Goal: Information Seeking & Learning: Learn about a topic

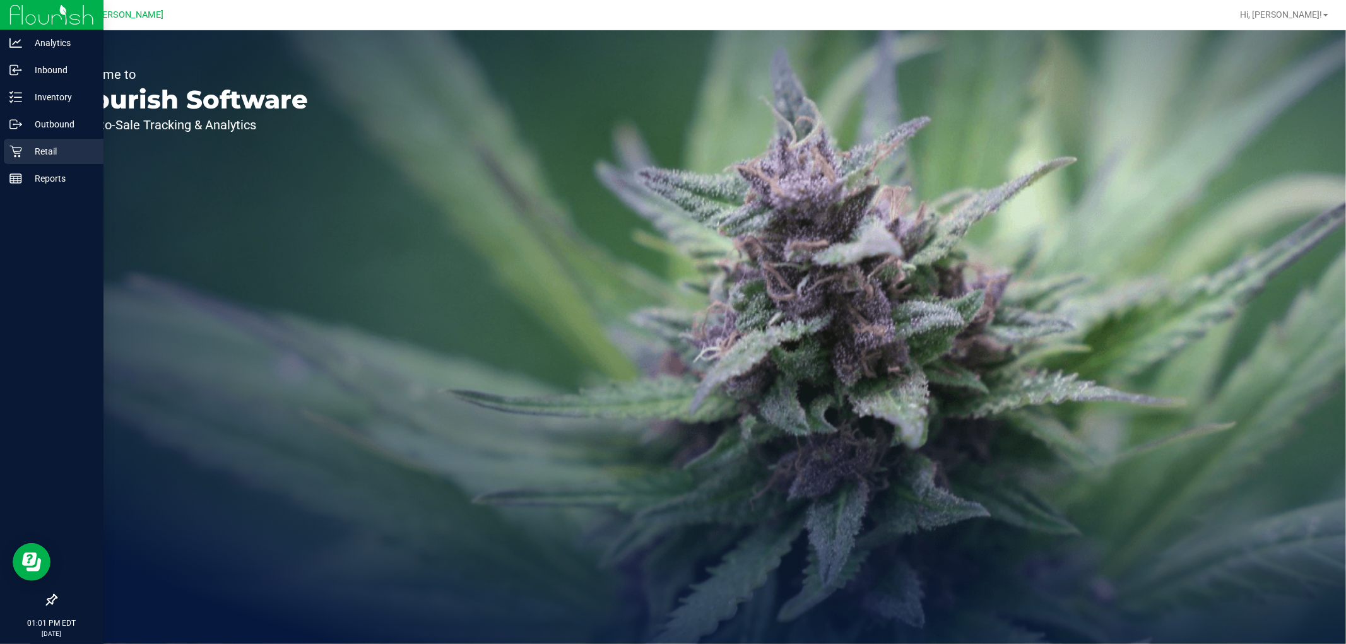
click at [20, 155] on icon at bounding box center [15, 151] width 13 height 13
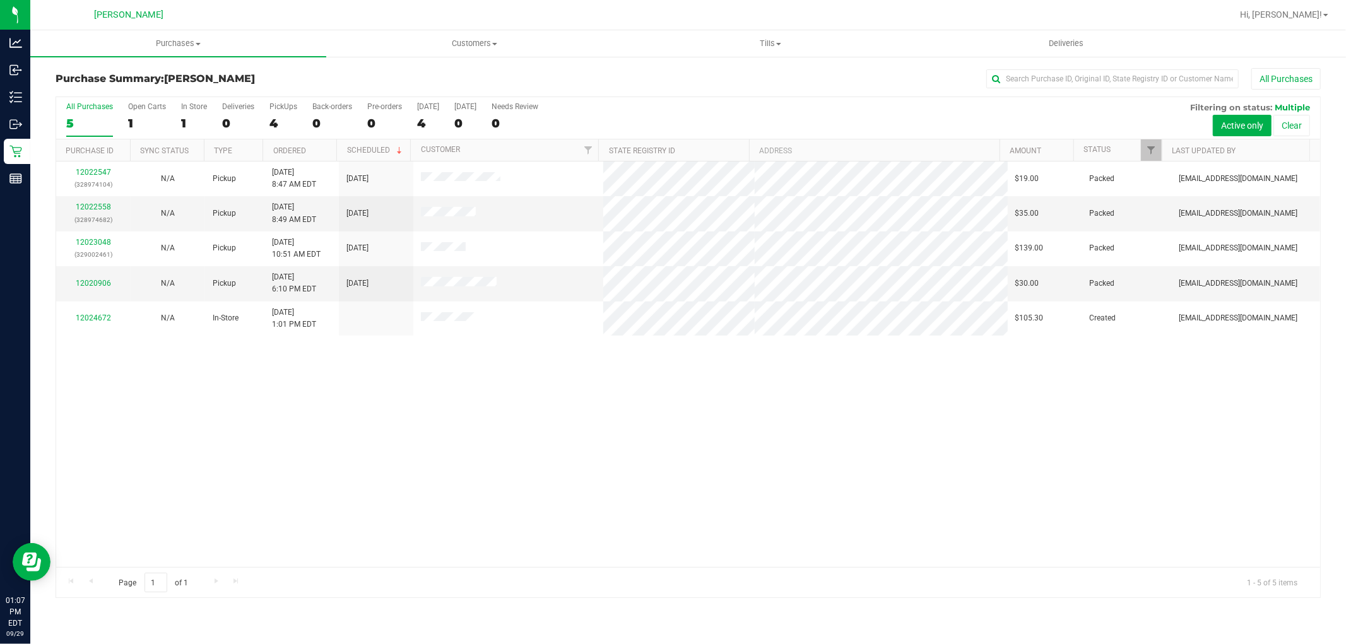
click at [533, 500] on div "12022547 (328974104) N/A Pickup [DATE] 8:47 AM EDT 9/29/2025 $19.00 Packed [EMA…" at bounding box center [688, 365] width 1264 height 406
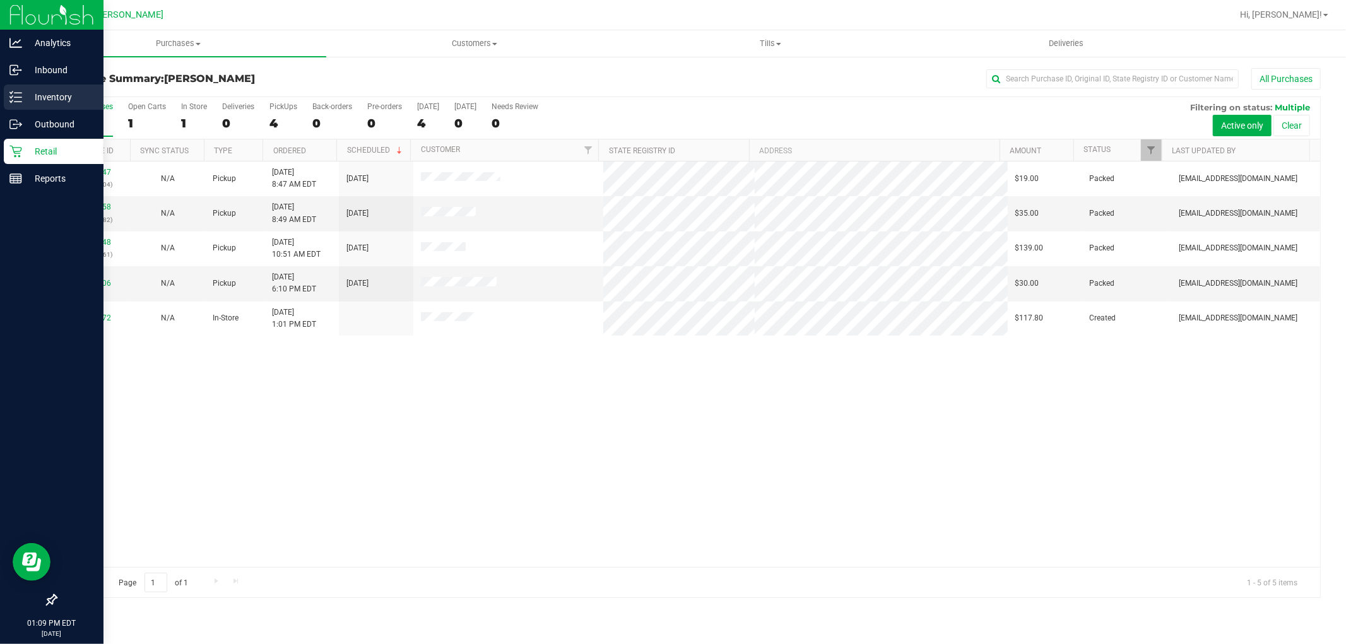
click at [7, 101] on div "Inventory" at bounding box center [54, 97] width 100 height 25
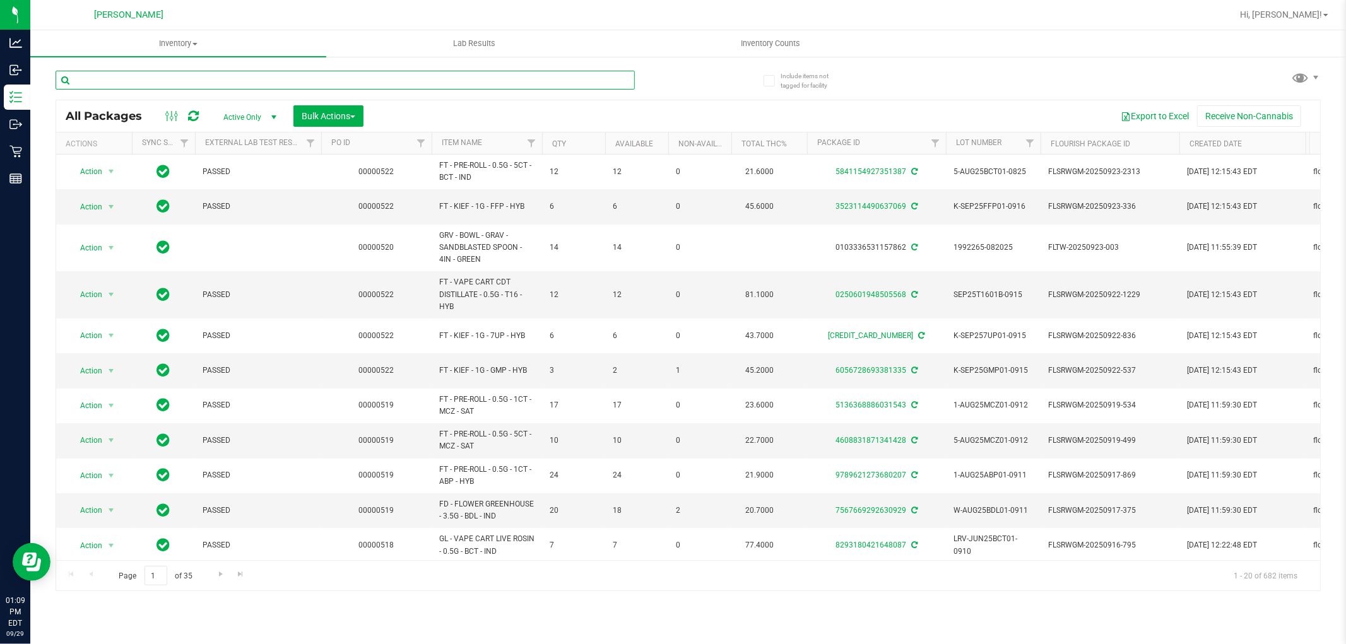
click at [241, 79] on input "text" at bounding box center [345, 80] width 579 height 19
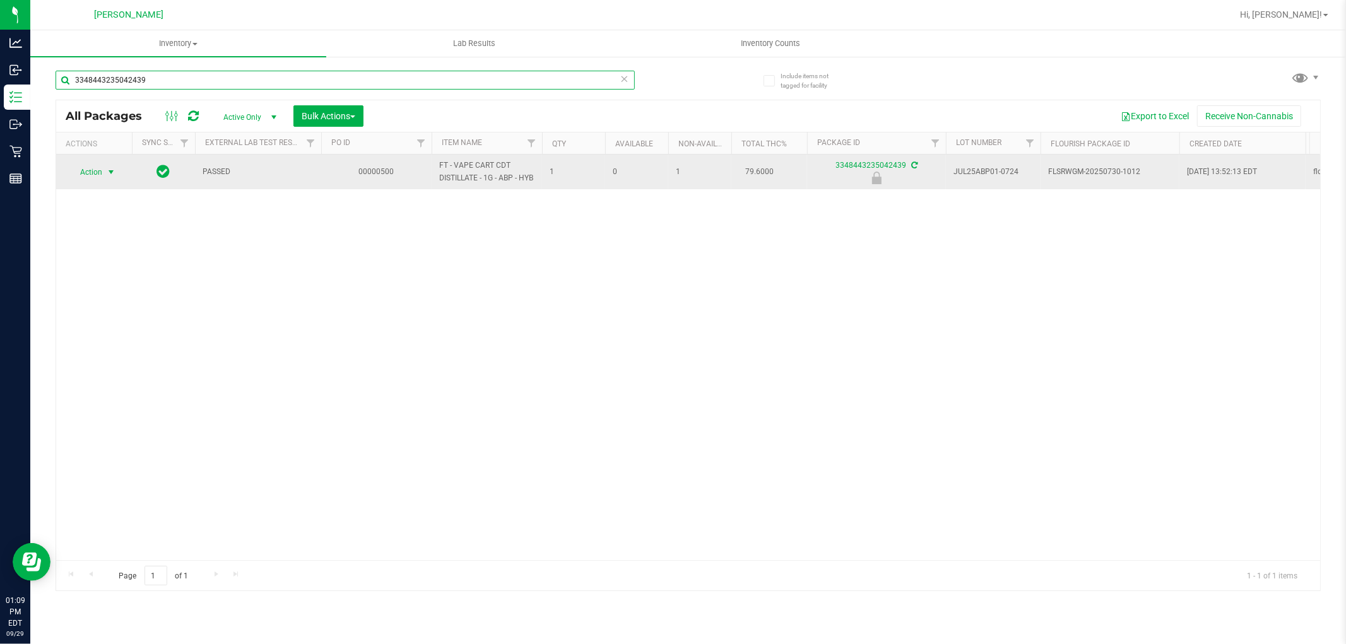
type input "3348443235042439"
click at [84, 181] on span "Action" at bounding box center [86, 172] width 34 height 18
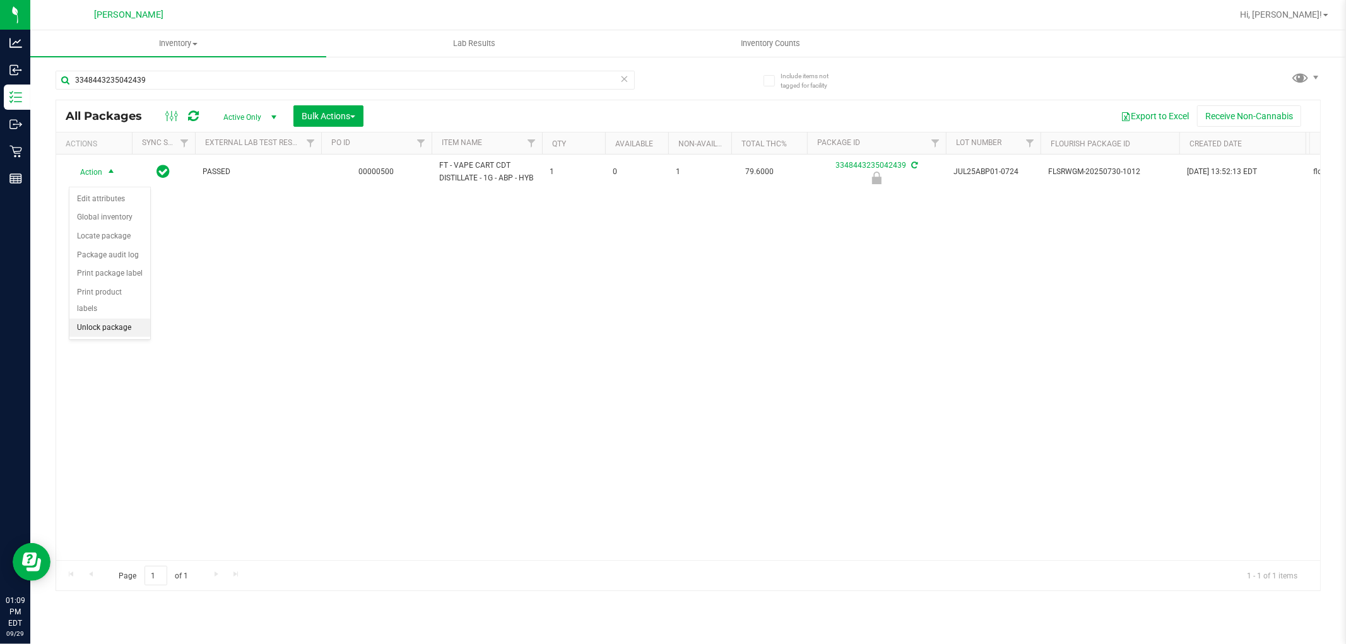
click at [104, 332] on li "Unlock package" at bounding box center [109, 328] width 81 height 19
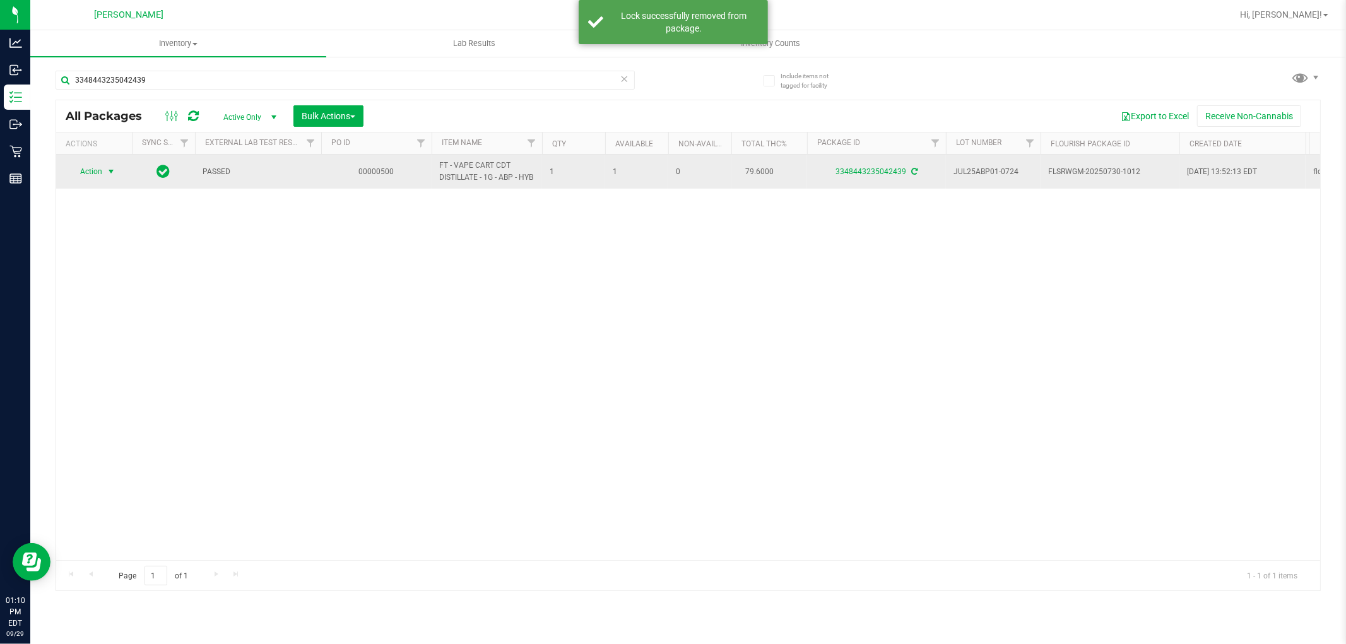
click at [90, 180] on span "Action" at bounding box center [86, 172] width 34 height 18
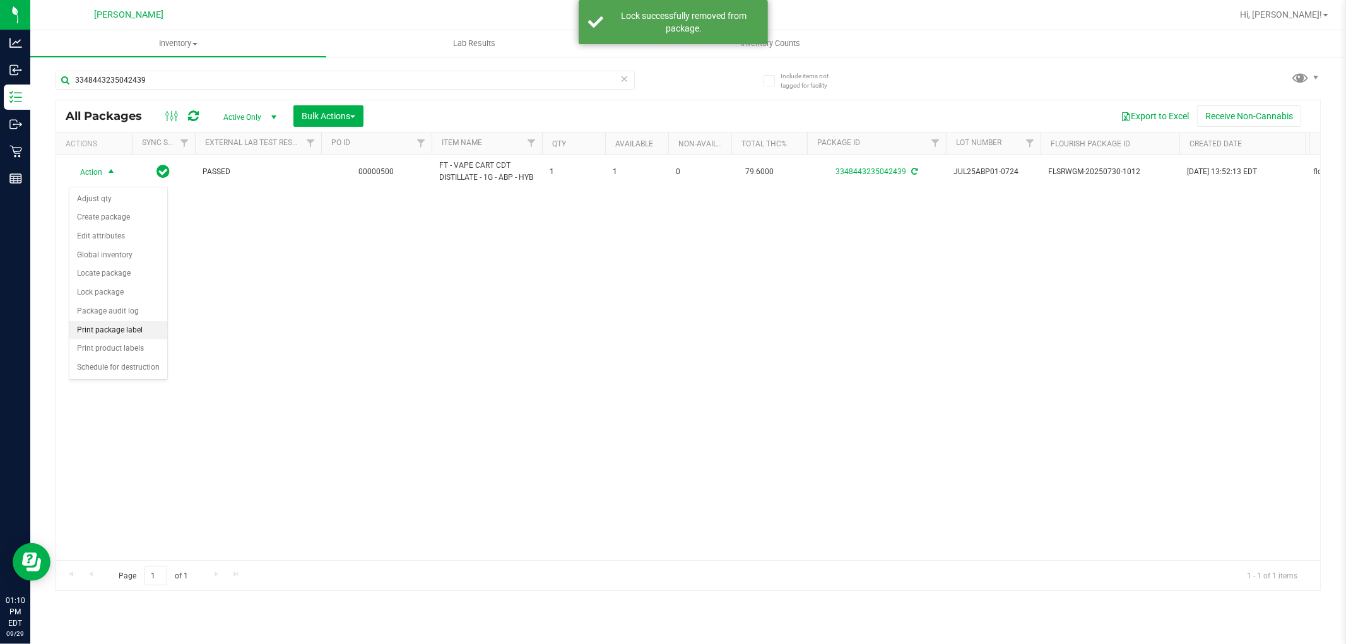
click at [90, 331] on li "Print package label" at bounding box center [118, 330] width 98 height 19
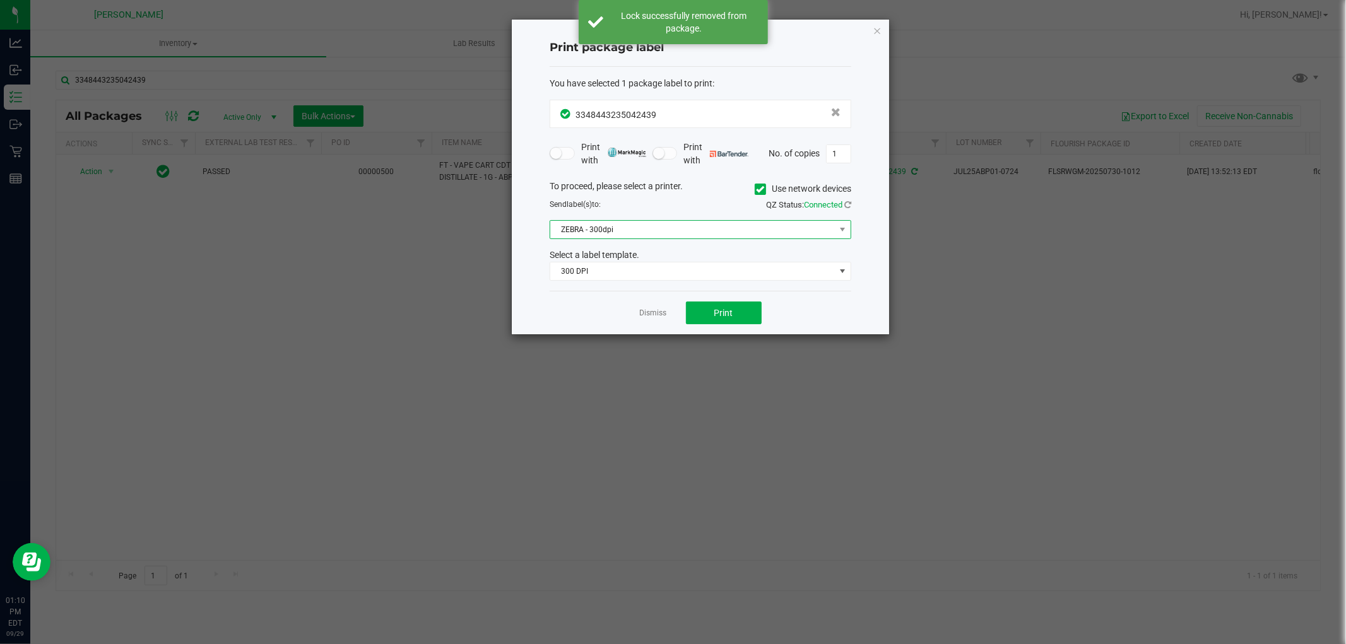
click at [591, 232] on span "ZEBRA - 300dpi" at bounding box center [692, 230] width 285 height 18
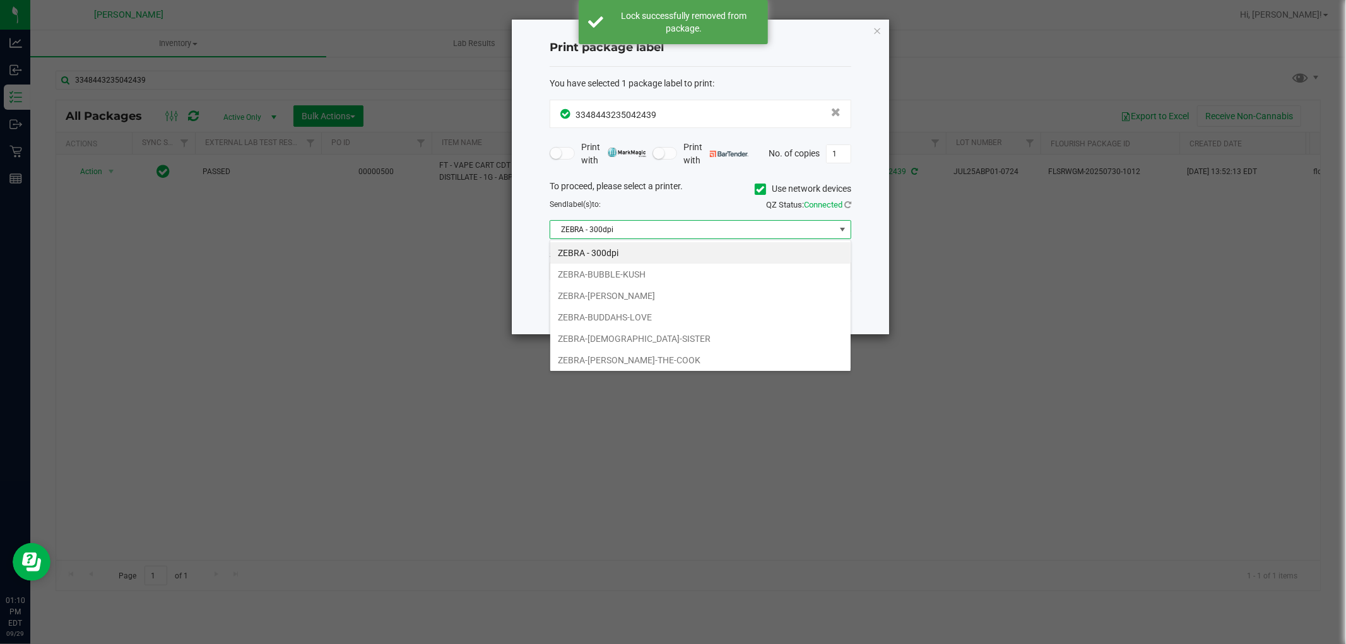
scroll to position [19, 301]
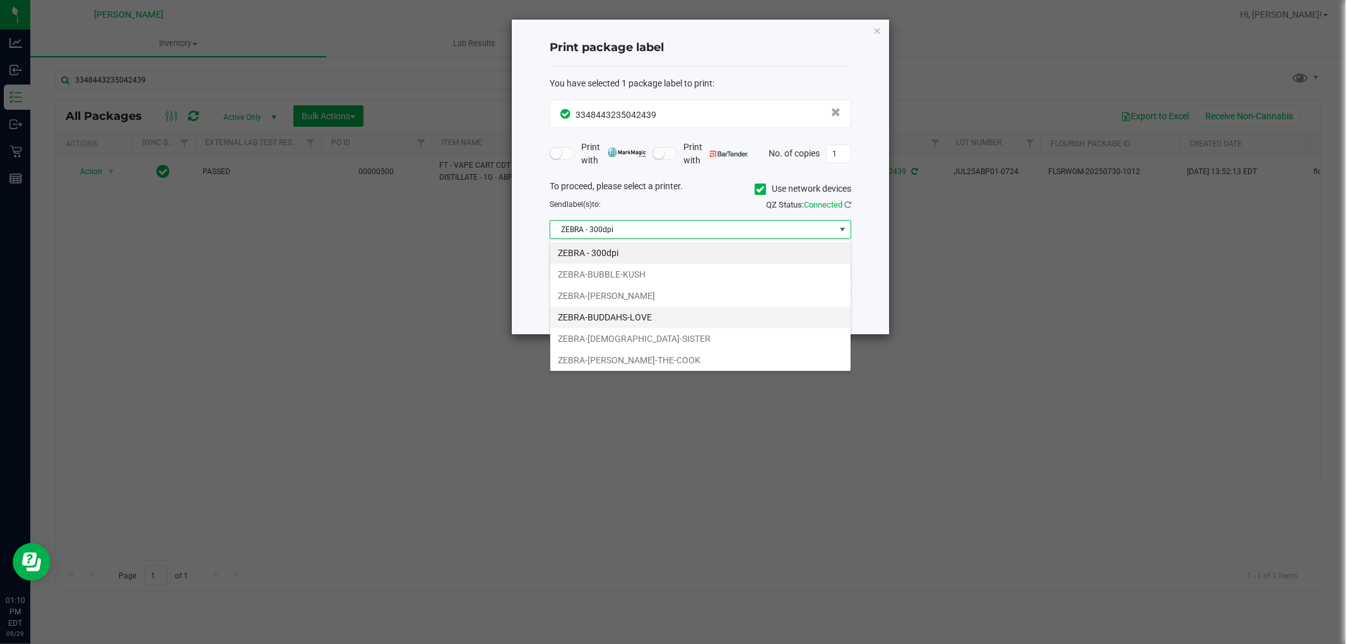
click at [589, 317] on li "ZEBRA-BUDDAHS-LOVE" at bounding box center [700, 317] width 300 height 21
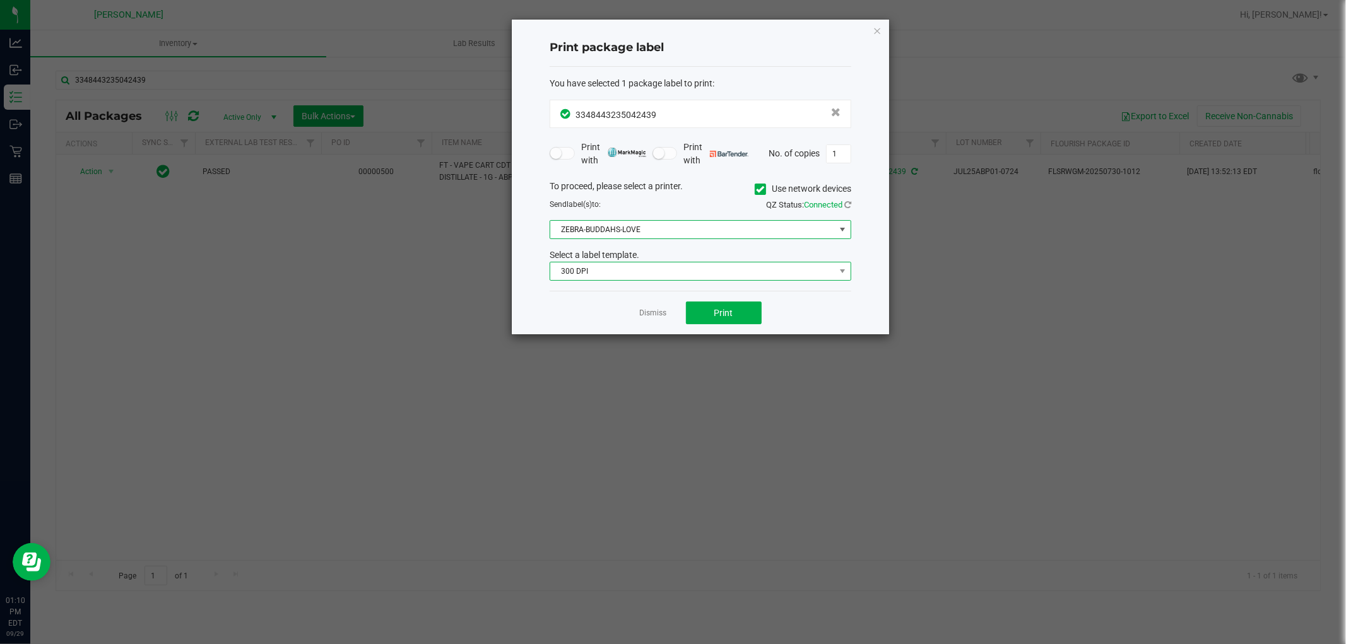
click at [613, 276] on span "300 DPI" at bounding box center [692, 272] width 285 height 18
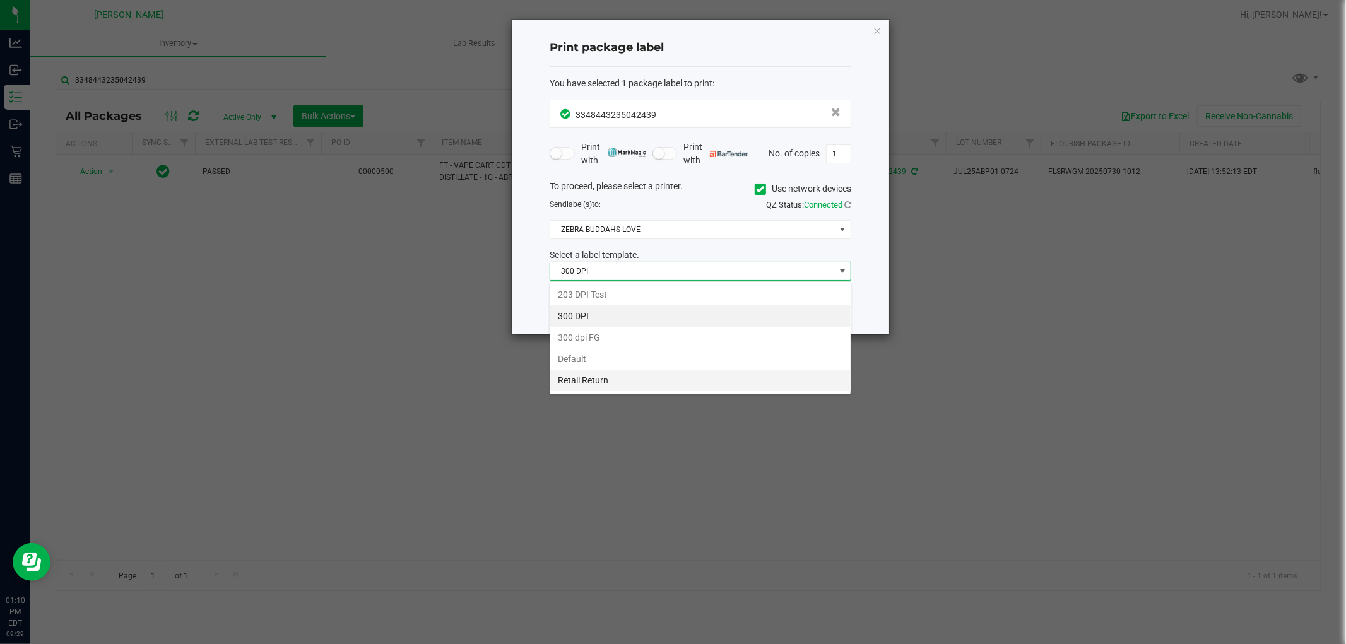
click at [595, 384] on li "Retail Return" at bounding box center [700, 380] width 300 height 21
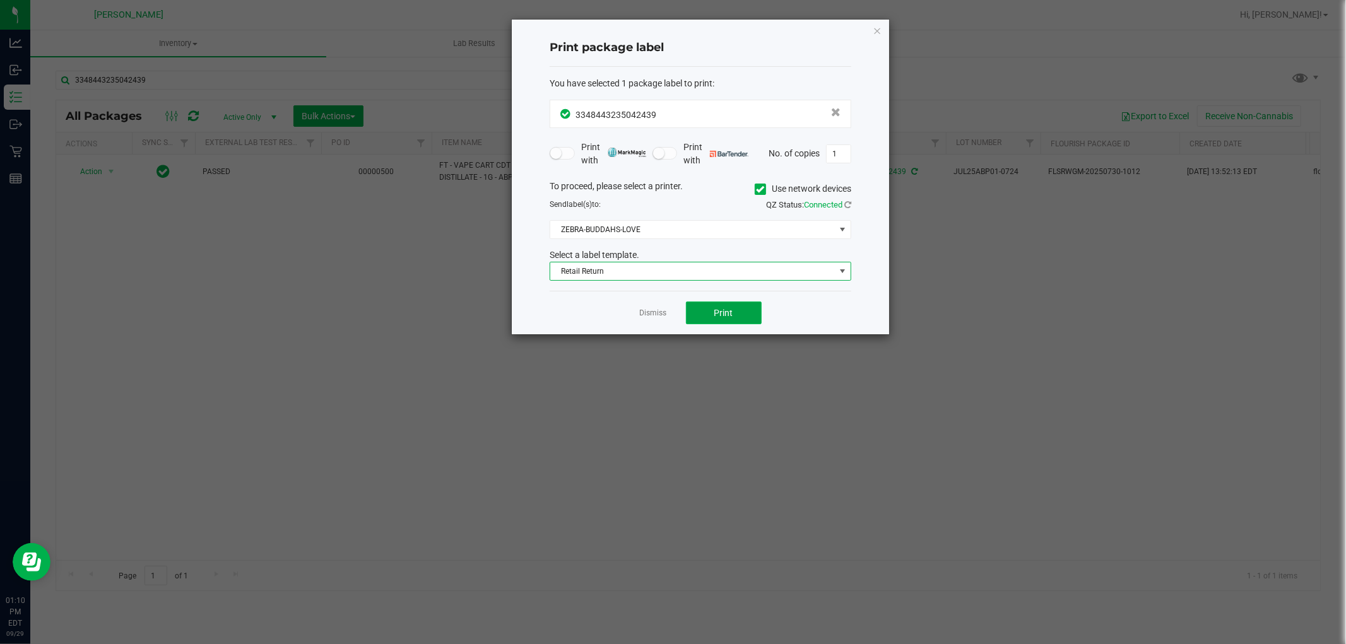
click at [745, 312] on button "Print" at bounding box center [724, 313] width 76 height 23
click at [640, 319] on link "Dismiss" at bounding box center [653, 313] width 27 height 11
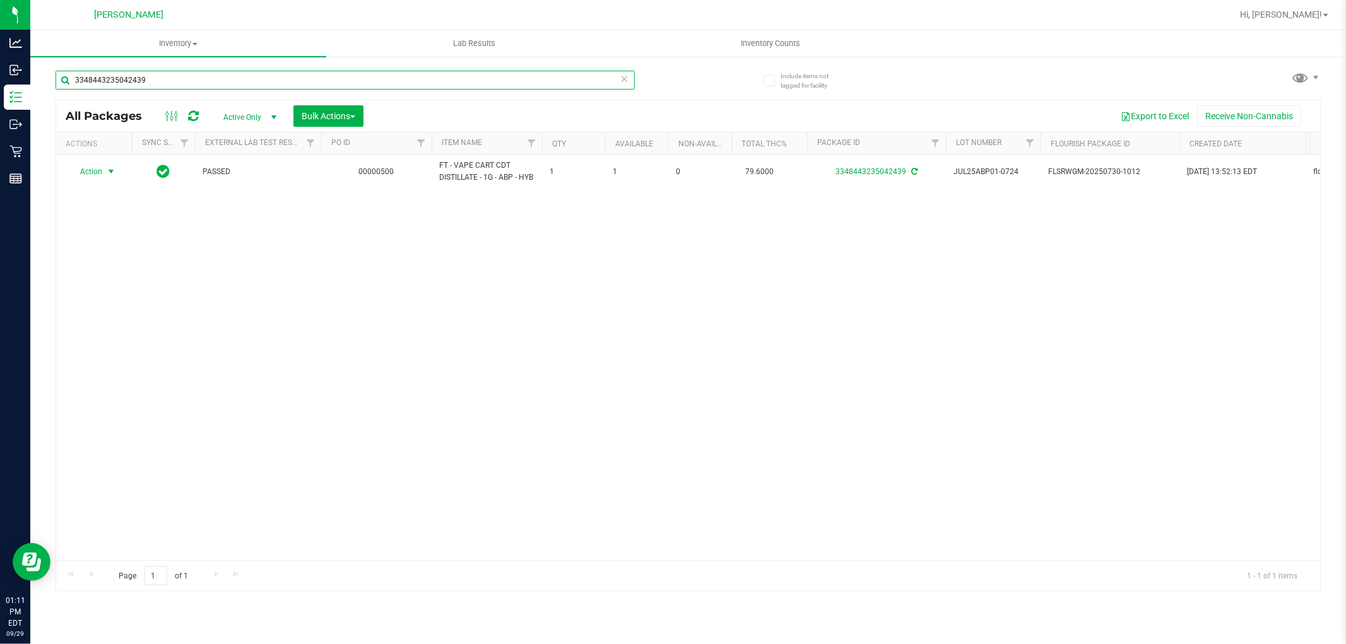
click at [303, 78] on input "3348443235042439" at bounding box center [345, 80] width 579 height 19
type input "hbg"
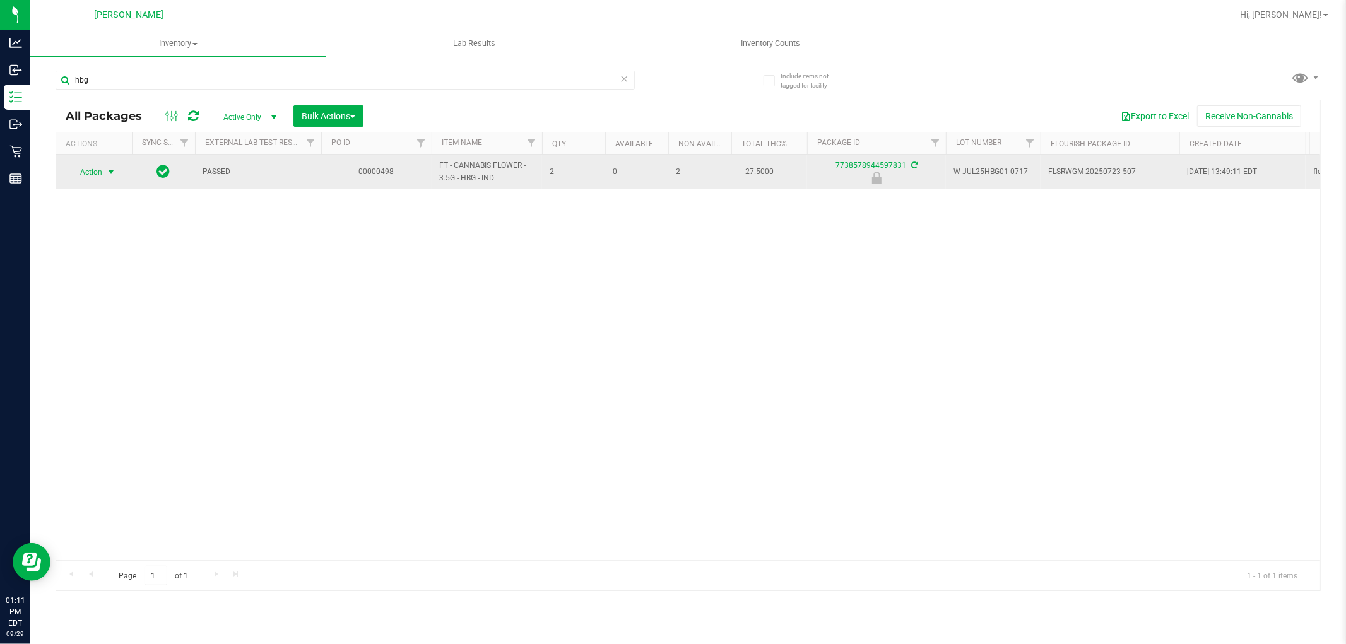
click at [89, 173] on span "Action" at bounding box center [86, 172] width 34 height 18
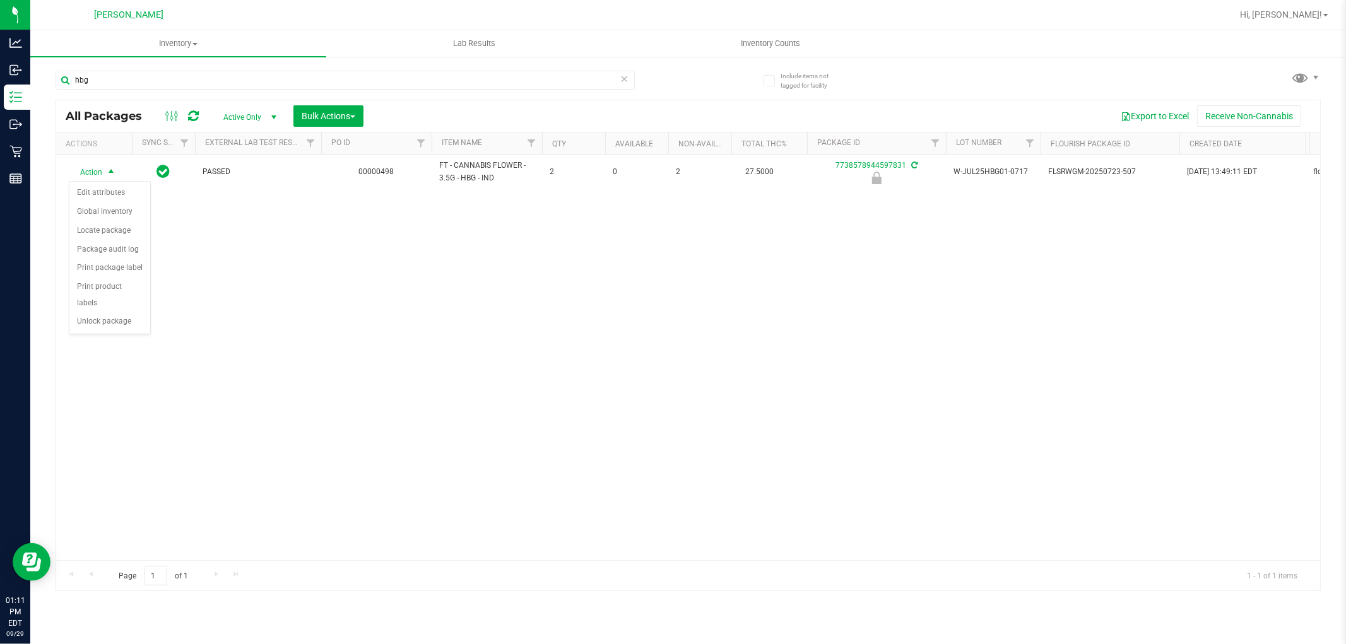
click at [242, 304] on div "Action Action Edit attributes Global inventory Locate package Package audit log…" at bounding box center [688, 358] width 1264 height 406
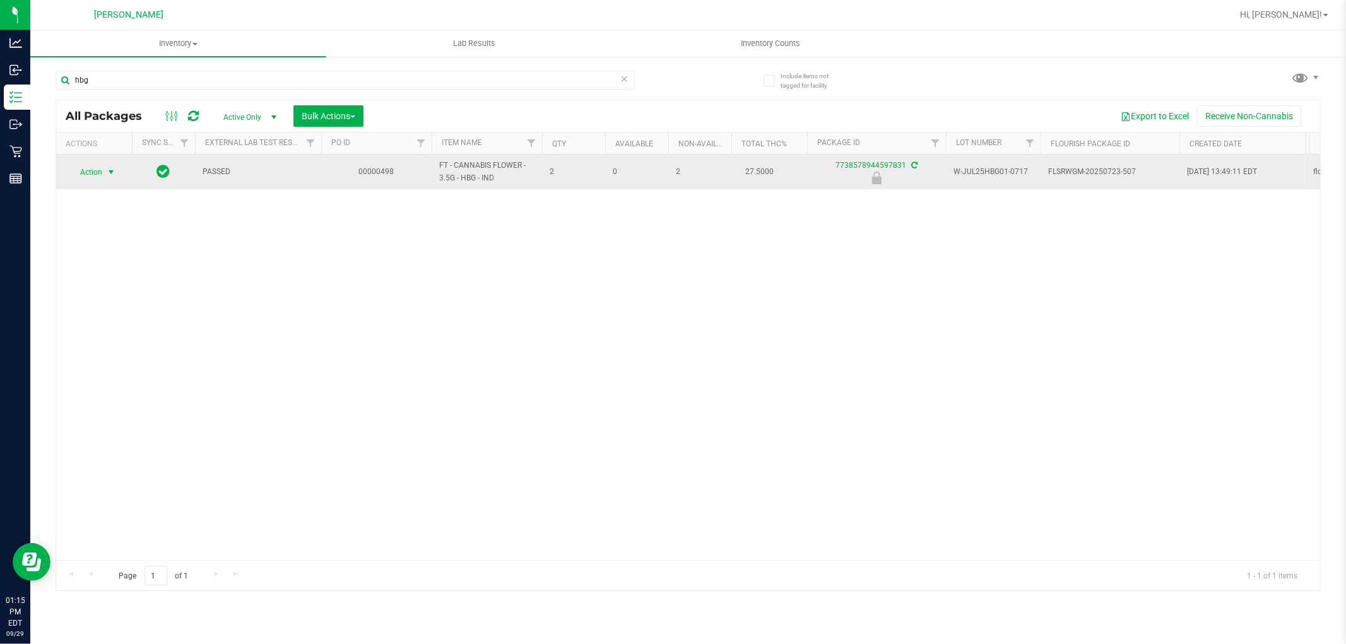
click at [109, 173] on span "select" at bounding box center [111, 172] width 10 height 10
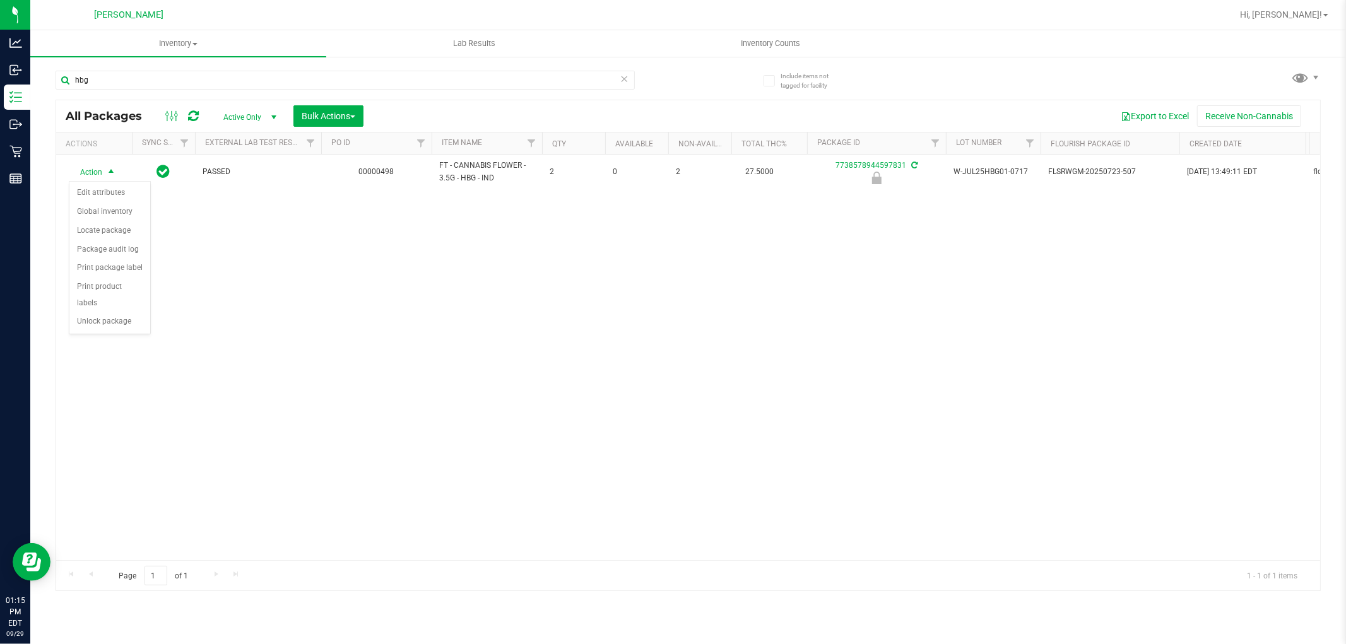
click at [98, 333] on div "Action Edit attributes Global inventory Locate package Package audit log Print …" at bounding box center [110, 257] width 82 height 153
click at [97, 322] on li "Unlock package" at bounding box center [109, 321] width 81 height 19
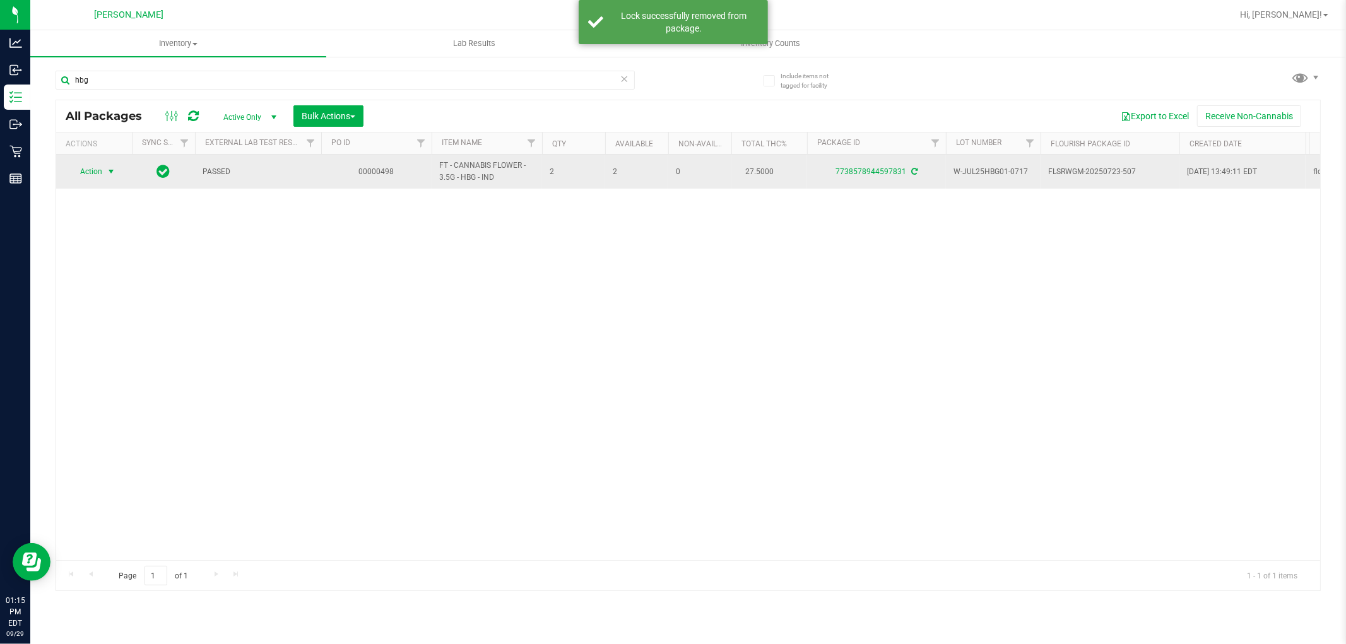
click at [95, 171] on span "Action" at bounding box center [86, 172] width 34 height 18
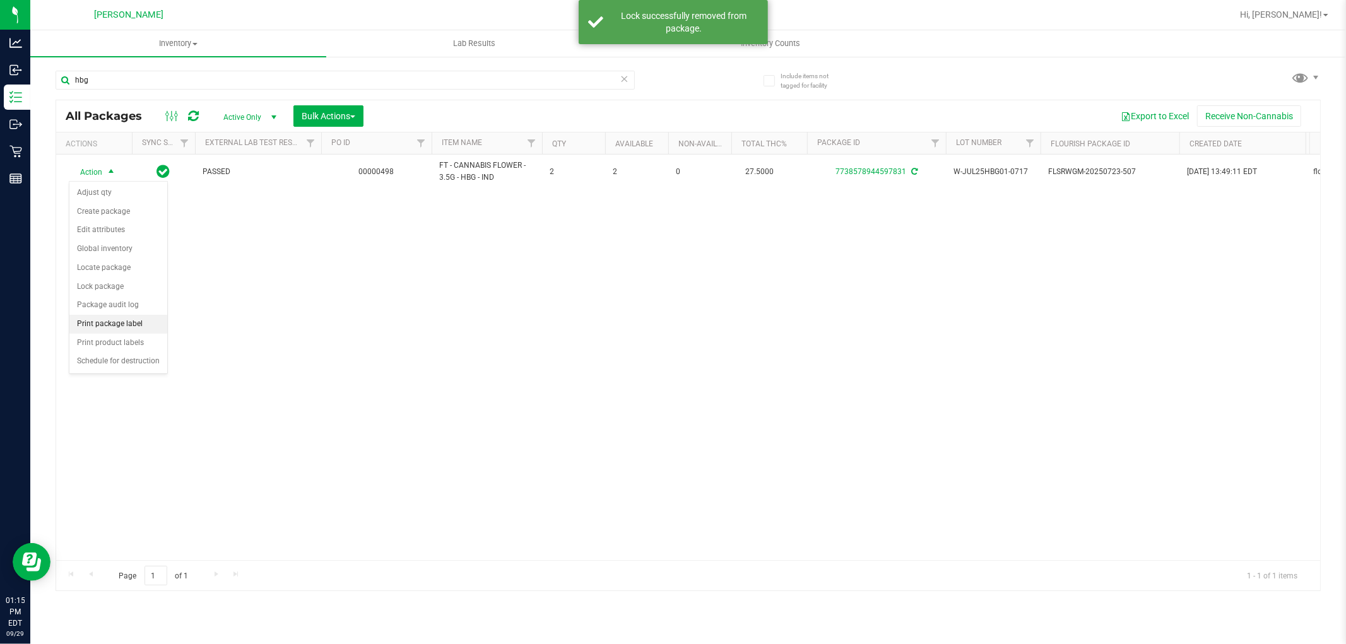
click at [105, 325] on li "Print package label" at bounding box center [118, 324] width 98 height 19
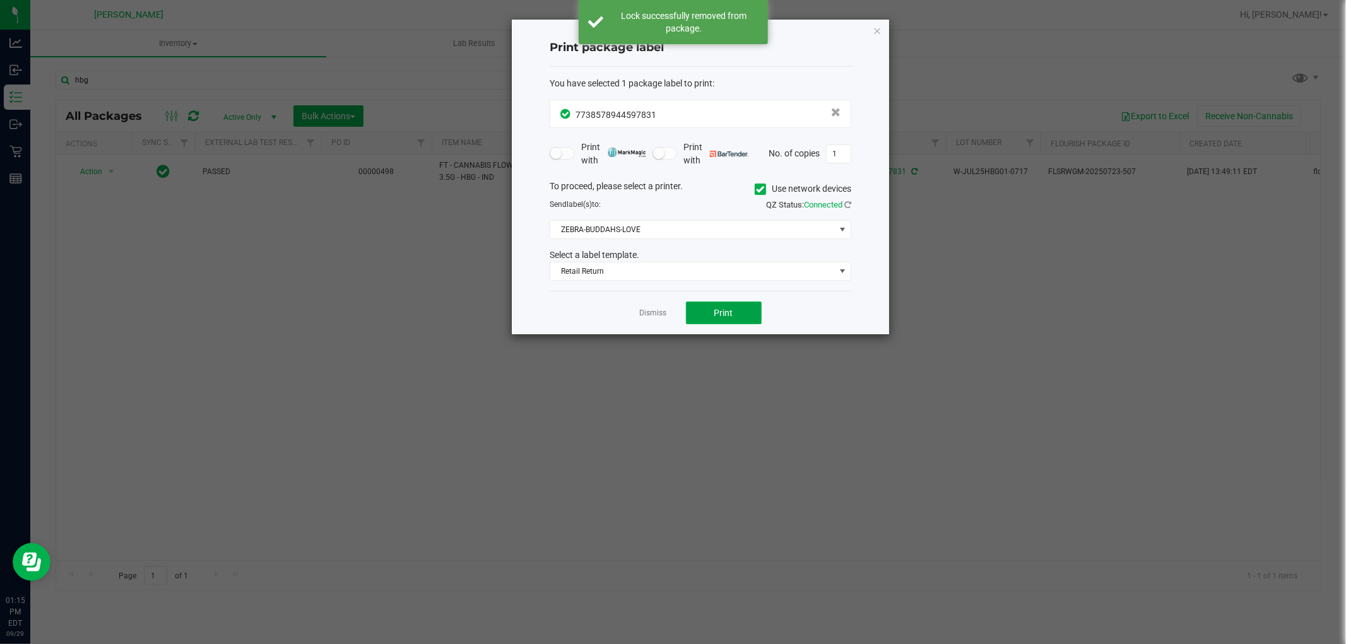
click at [707, 312] on button "Print" at bounding box center [724, 313] width 76 height 23
drag, startPoint x: 659, startPoint y: 312, endPoint x: 623, endPoint y: 278, distance: 50.0
click at [657, 312] on link "Dismiss" at bounding box center [653, 313] width 27 height 11
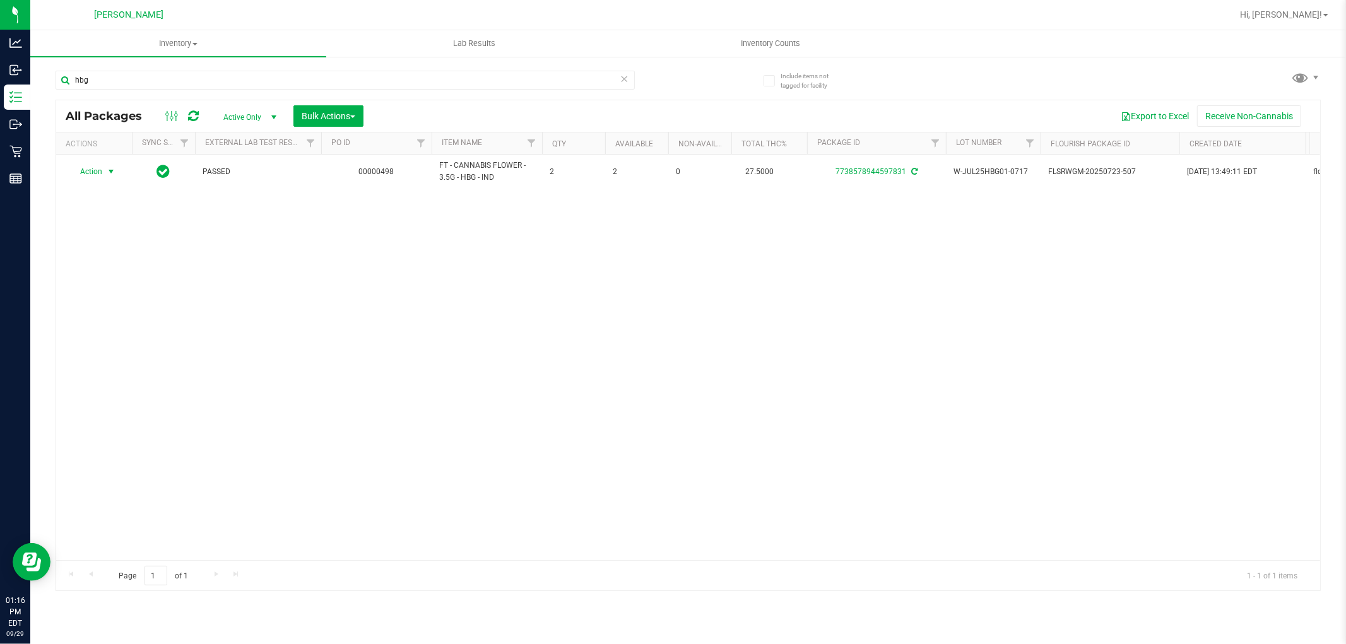
click at [360, 381] on div "Action Action Adjust qty Create package Edit attributes Global inventory Locate…" at bounding box center [688, 358] width 1264 height 406
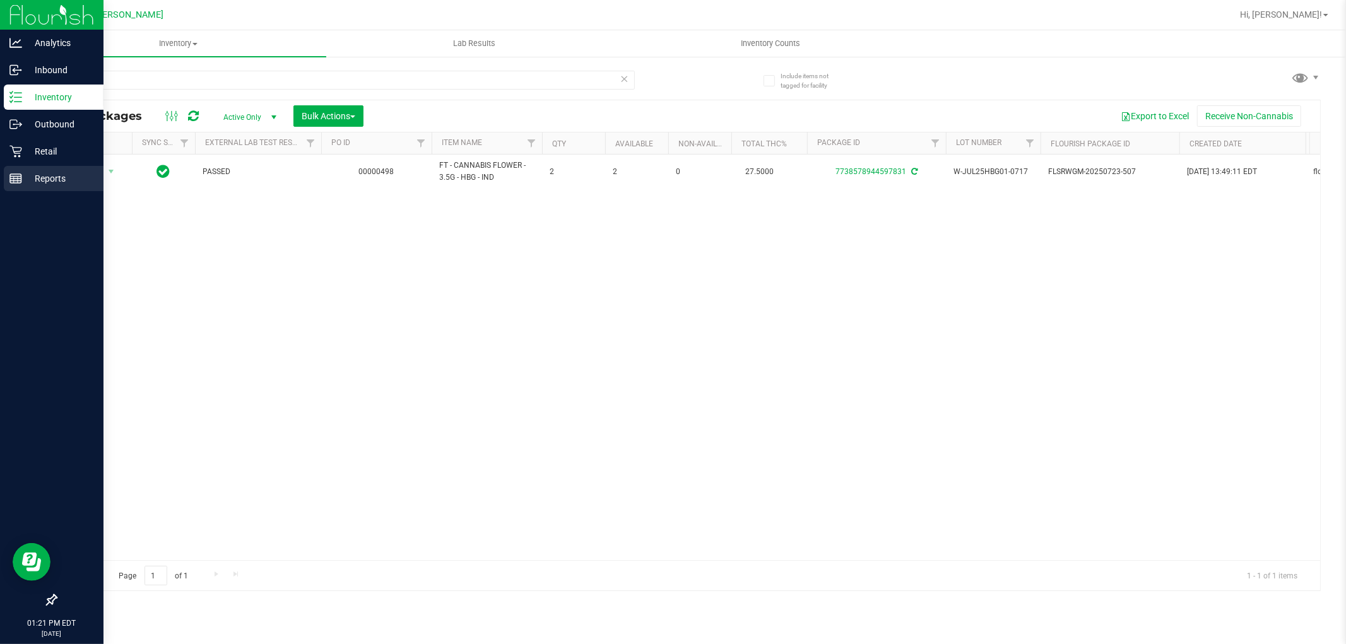
click at [20, 179] on line at bounding box center [15, 179] width 11 height 0
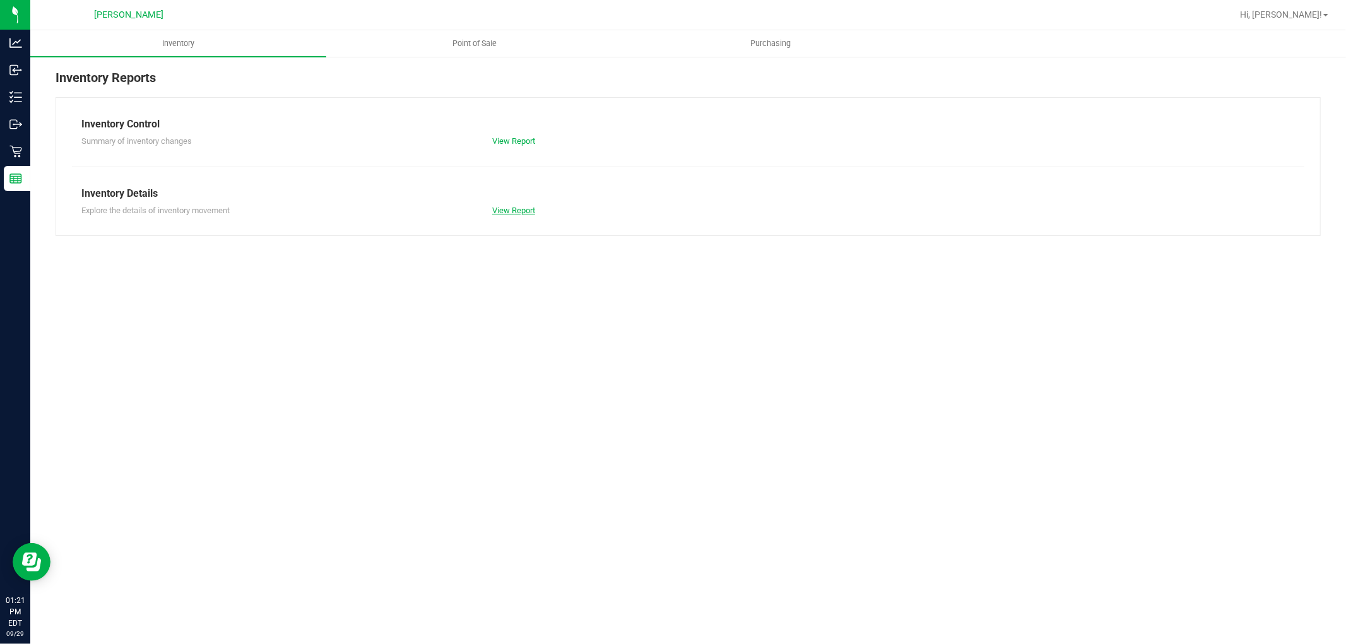
click at [519, 209] on link "View Report" at bounding box center [513, 210] width 43 height 9
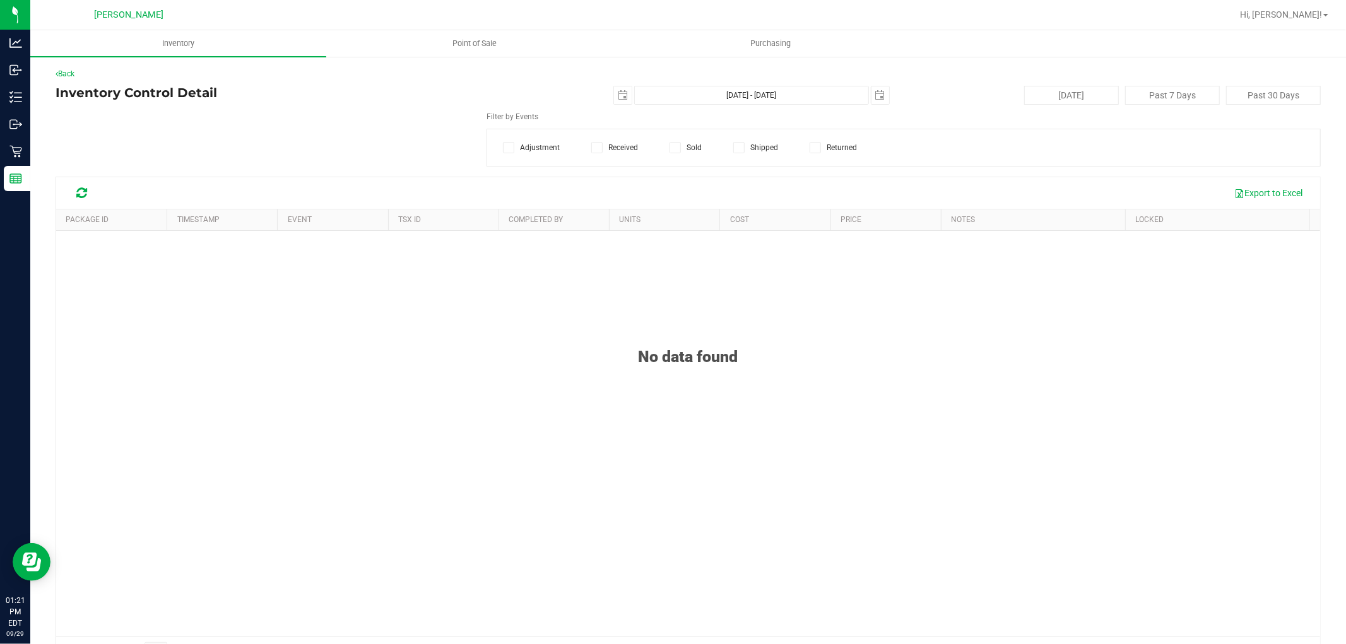
click at [671, 152] on span at bounding box center [675, 147] width 11 height 11
click at [0, 0] on input "Sold" at bounding box center [0, 0] width 0 height 0
click at [617, 101] on span "select" at bounding box center [623, 95] width 18 height 18
click at [636, 166] on link "1" at bounding box center [636, 165] width 18 height 20
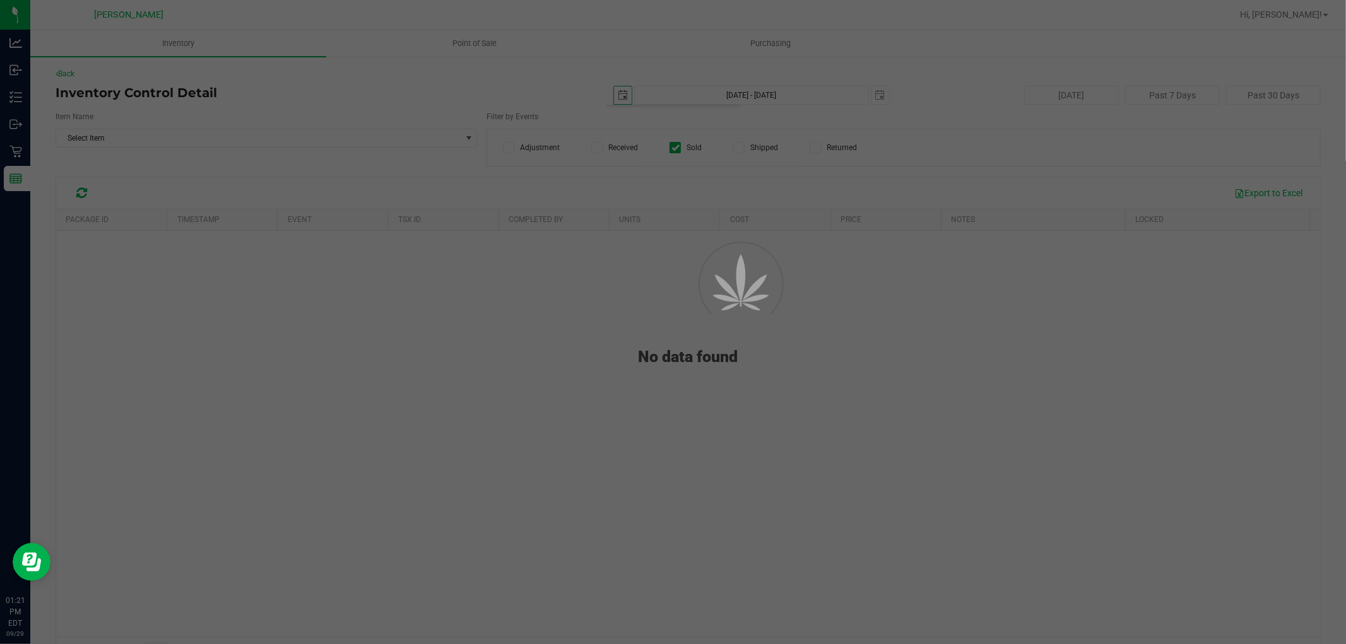
type input "[DATE]"
type input "[DATE] - [DATE]"
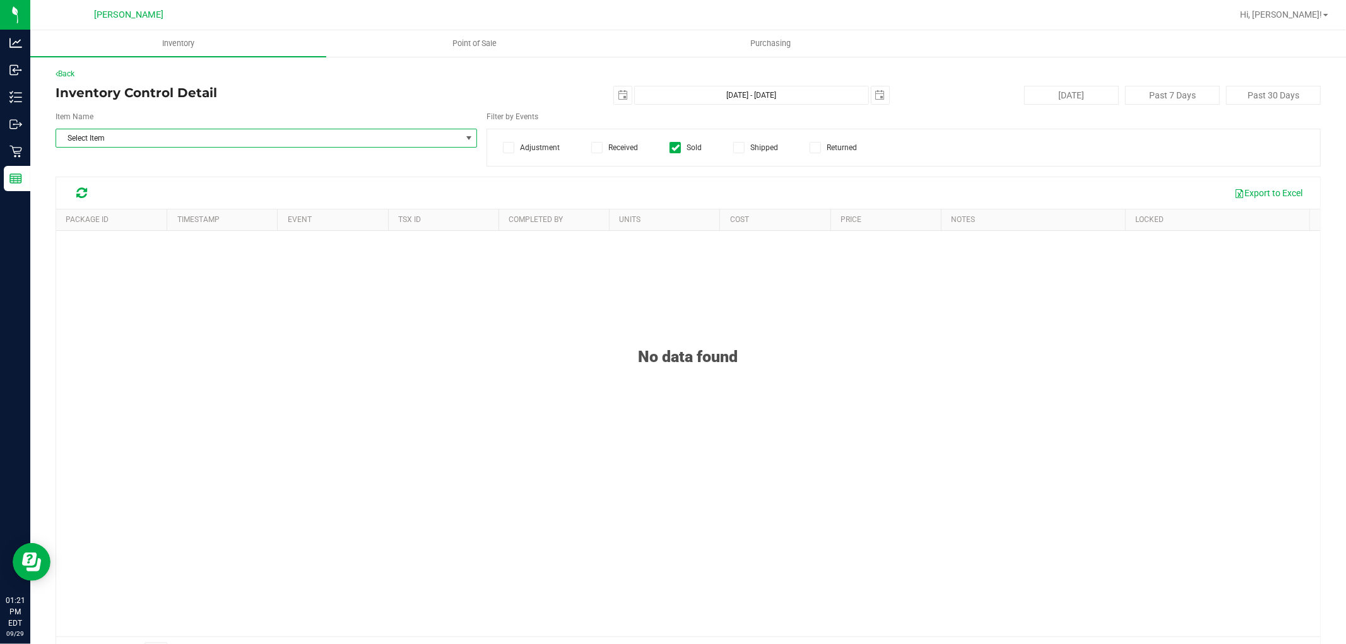
click at [305, 131] on span "Select Item" at bounding box center [258, 138] width 405 height 18
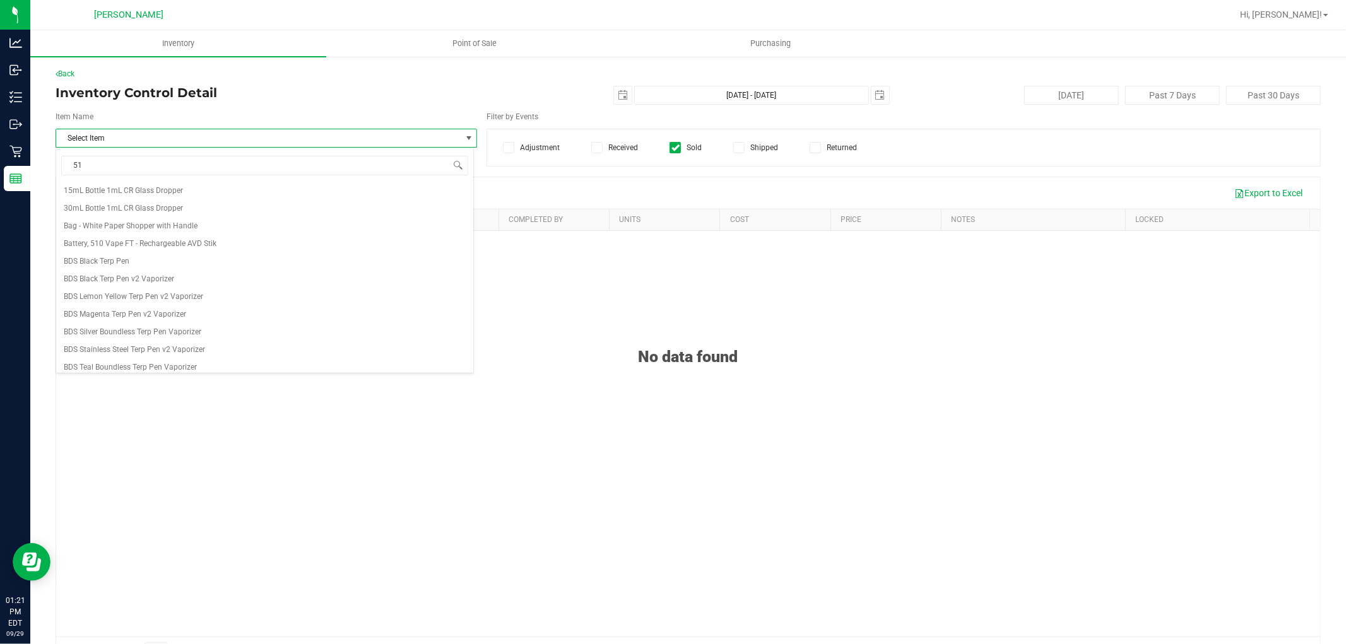
type input "510"
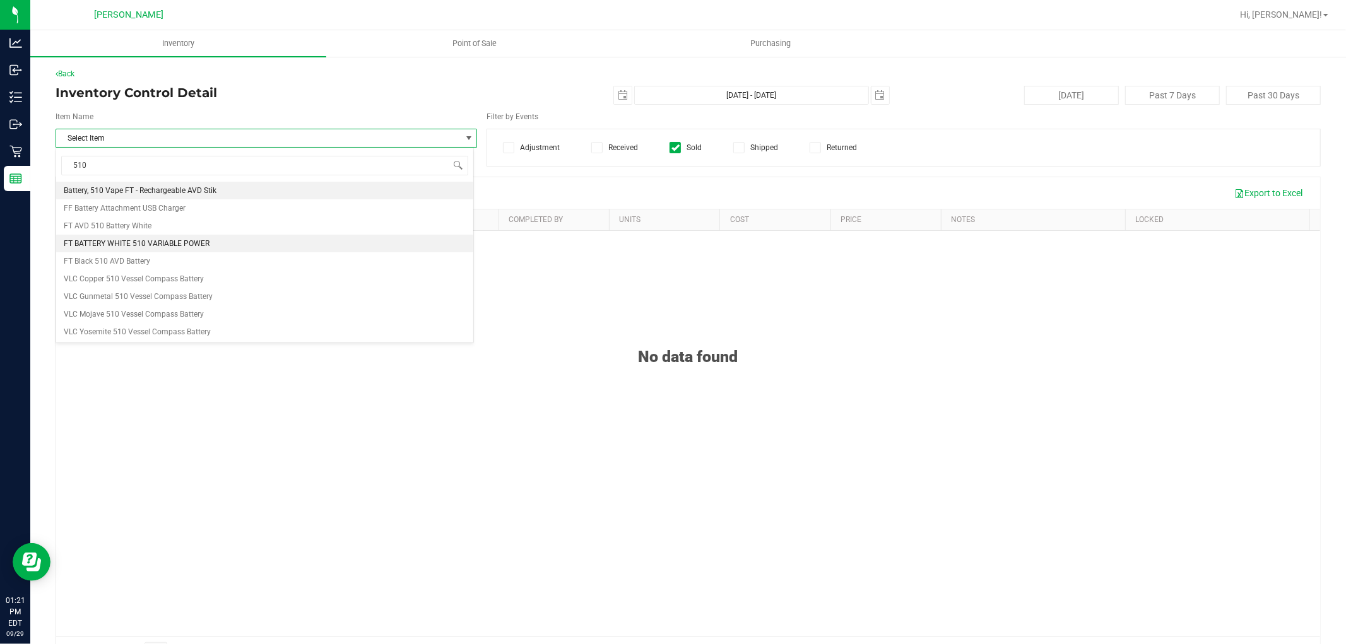
click at [163, 244] on span "FT BATTERY WHITE 510 VARIABLE POWER" at bounding box center [137, 243] width 146 height 9
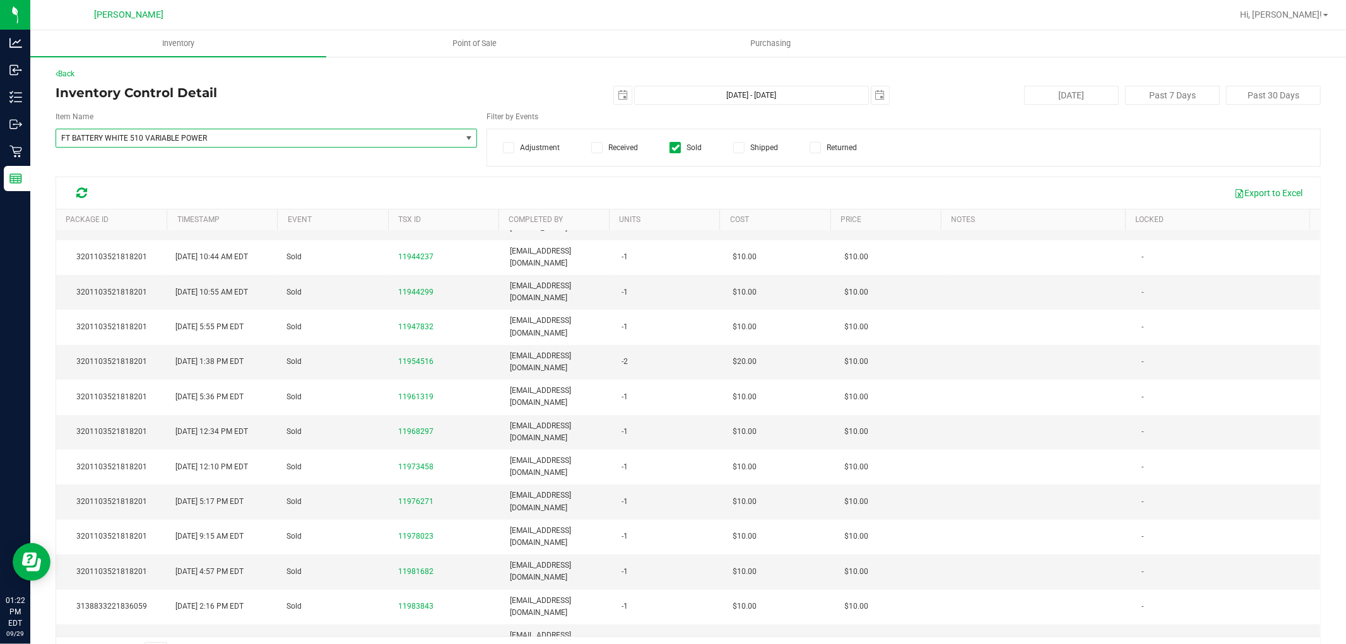
scroll to position [418, 0]
